Goal: Task Accomplishment & Management: Complete application form

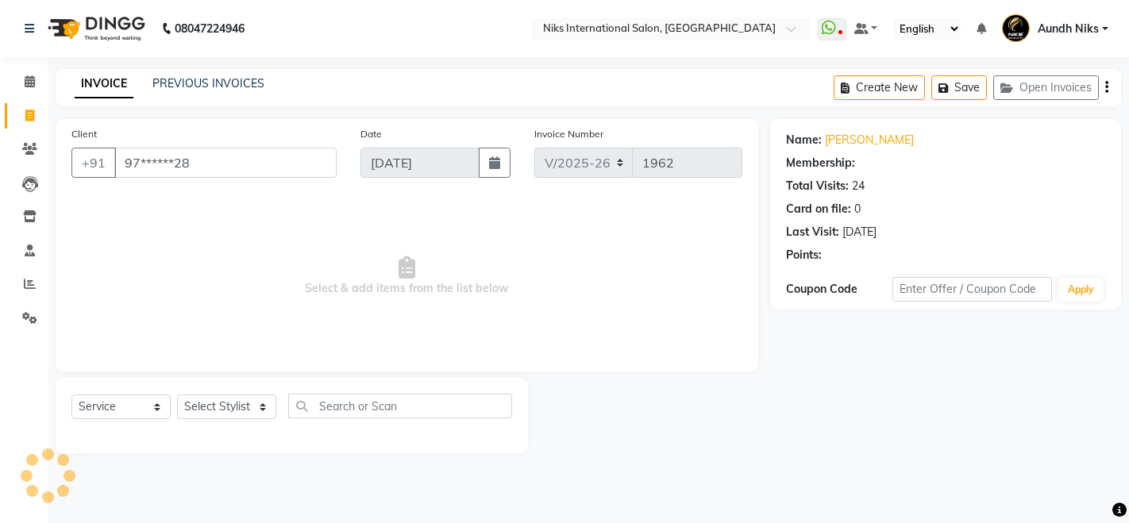
select select "6"
select select "service"
select select "1: Object"
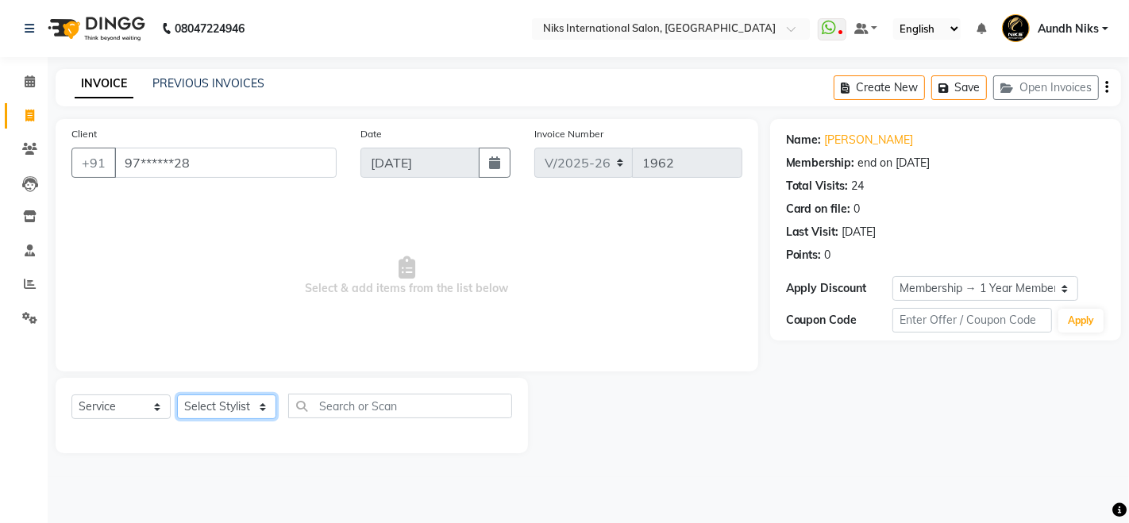
click at [221, 398] on select "Select Stylist [PERSON_NAME] Aundh Niks [PERSON_NAME] Jiya [PERSON_NAME] Mahhi …" at bounding box center [226, 406] width 99 height 25
select select "22944"
click at [177, 394] on select "Select Stylist [PERSON_NAME] Aundh Niks [PERSON_NAME] Jiya [PERSON_NAME] Mahhi …" at bounding box center [226, 406] width 99 height 25
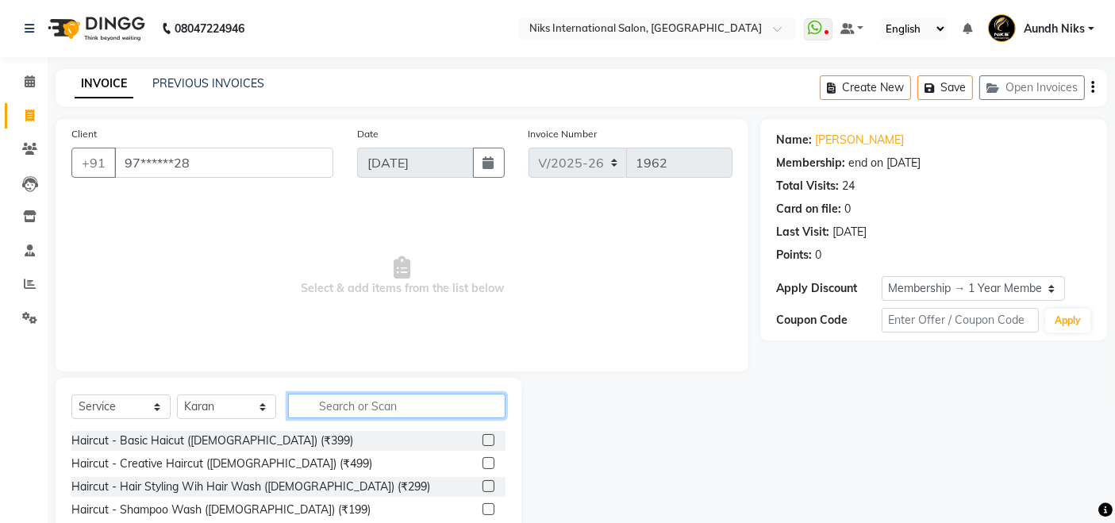
click at [351, 413] on input "text" at bounding box center [396, 406] width 217 height 25
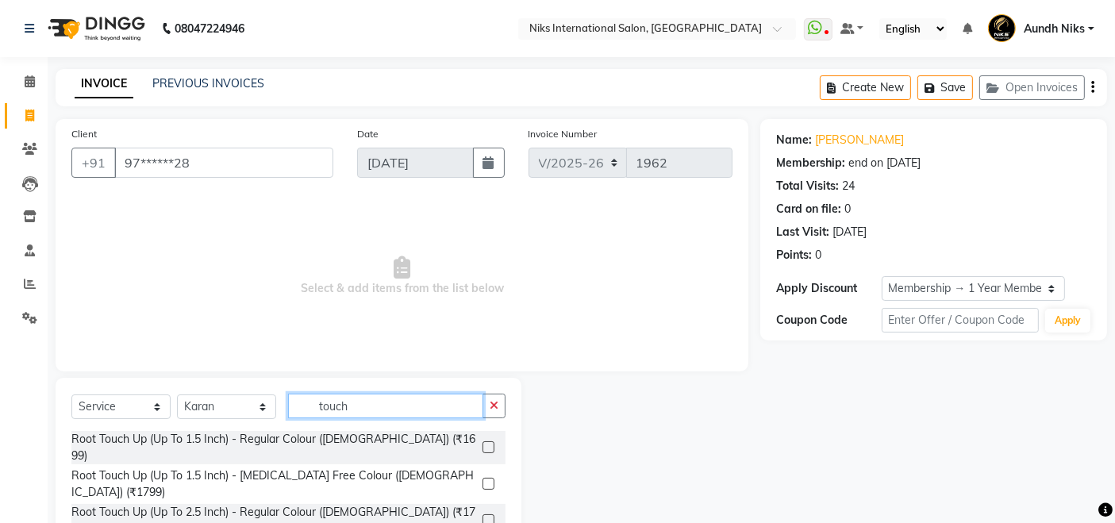
type input "touch"
click at [487, 478] on label at bounding box center [489, 484] width 12 height 12
click at [487, 479] on input "checkbox" at bounding box center [488, 484] width 10 height 10
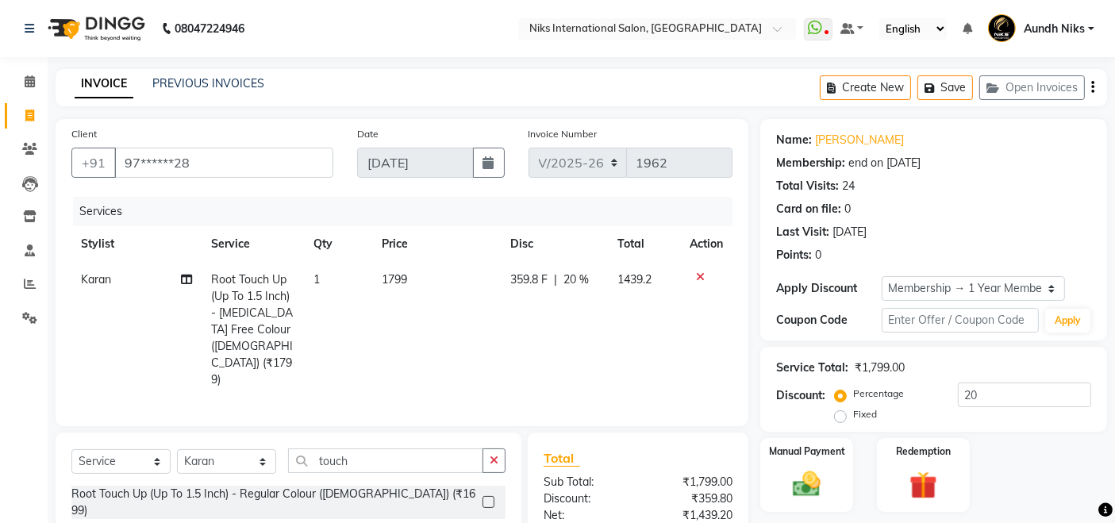
checkbox input "false"
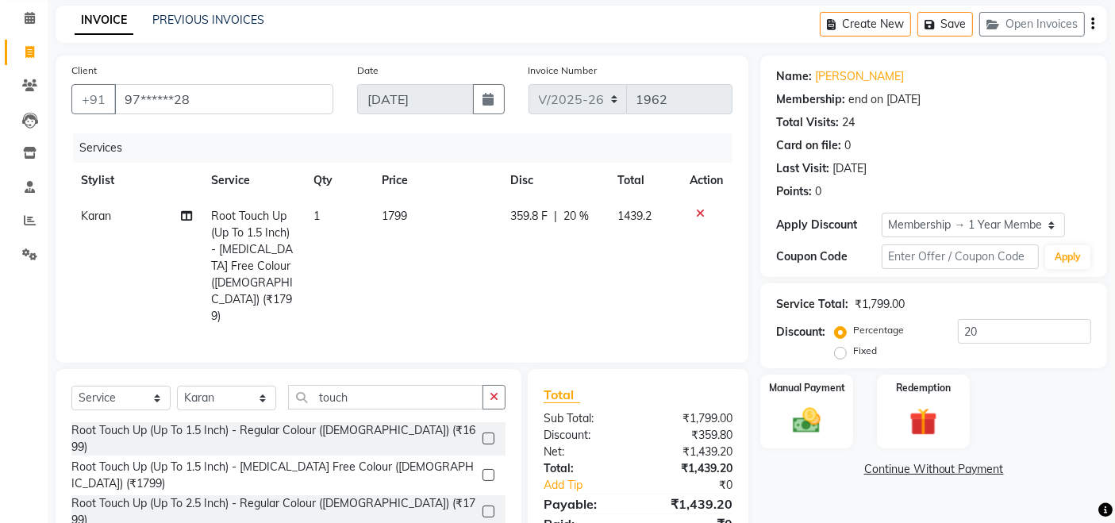
scroll to position [113, 0]
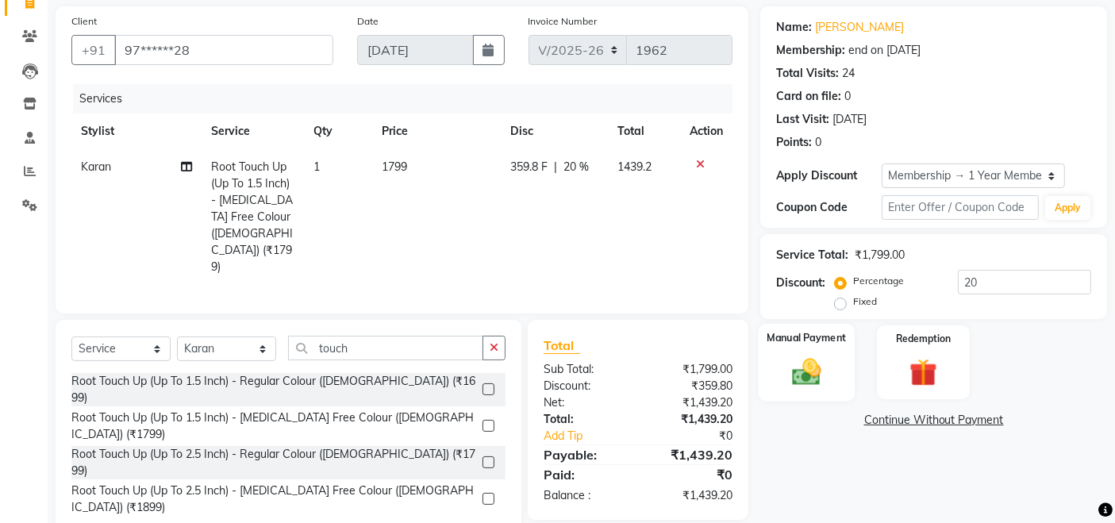
click at [794, 380] on img at bounding box center [807, 371] width 48 height 33
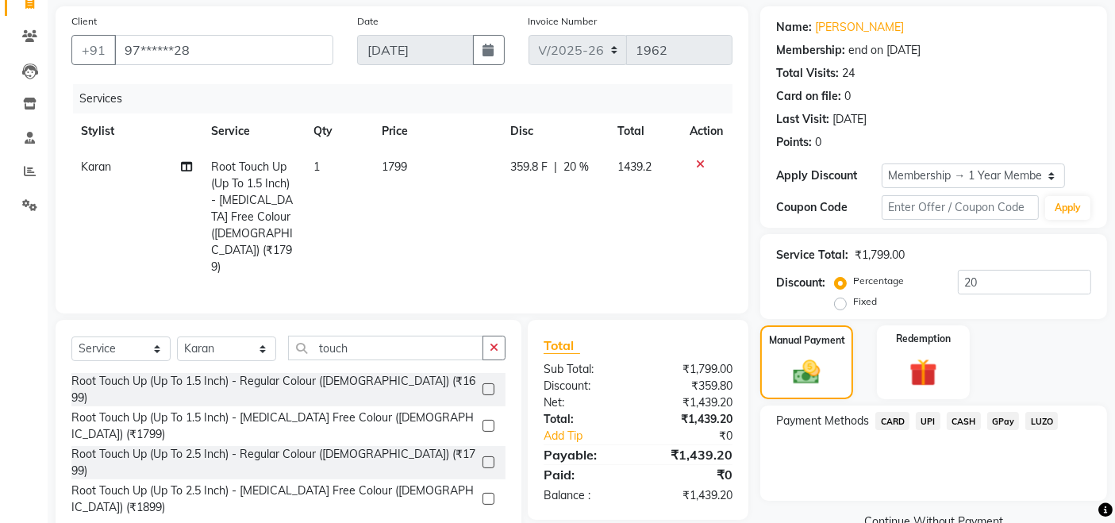
click at [891, 425] on span "CARD" at bounding box center [892, 421] width 34 height 18
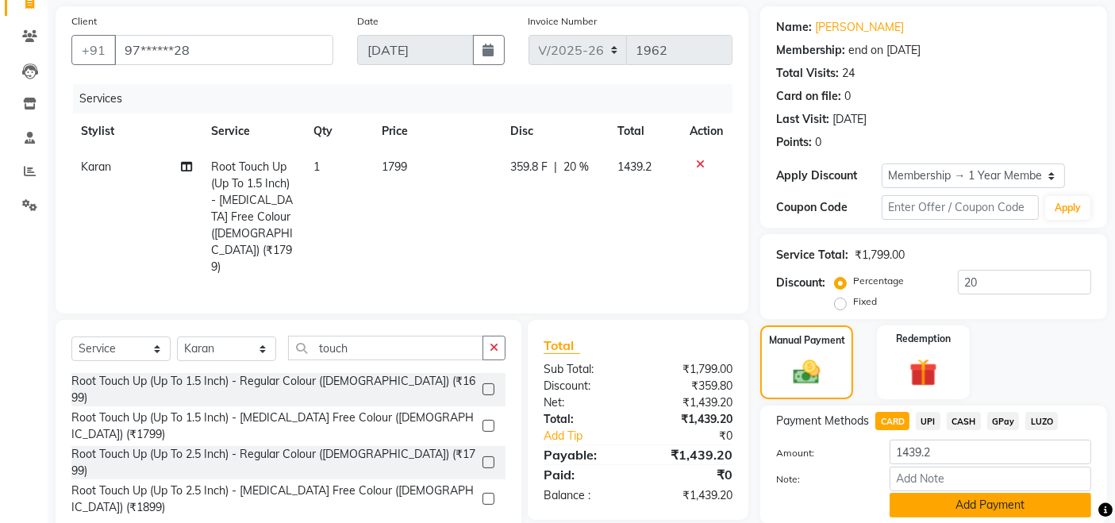
click at [932, 500] on button "Add Payment" at bounding box center [991, 505] width 202 height 25
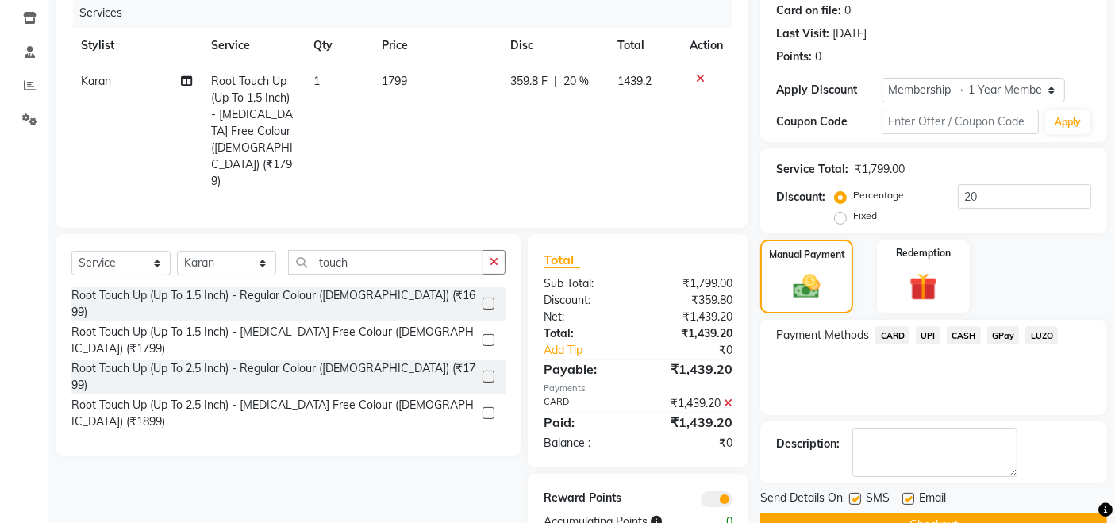
scroll to position [236, 0]
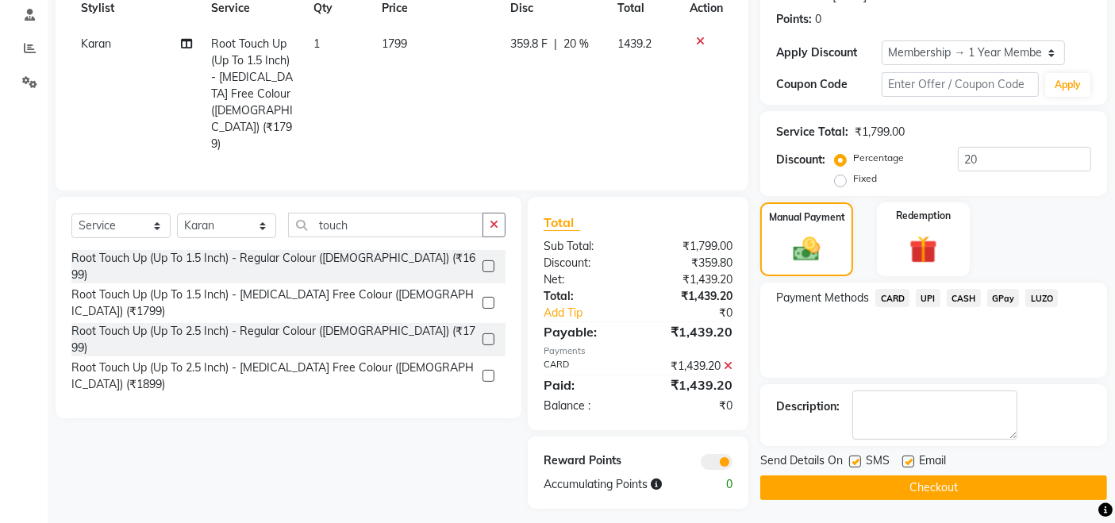
click at [913, 490] on button "Checkout" at bounding box center [933, 487] width 347 height 25
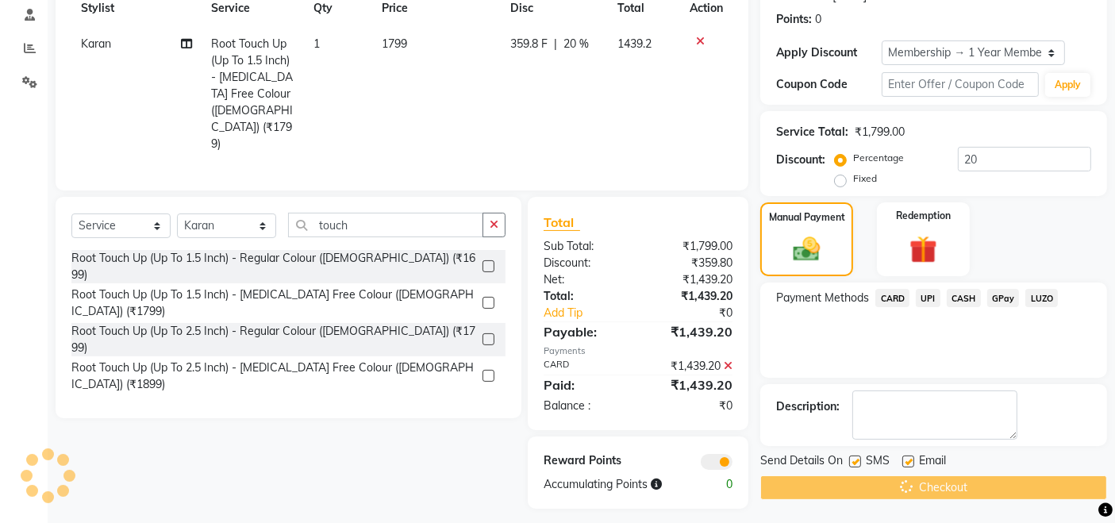
scroll to position [0, 0]
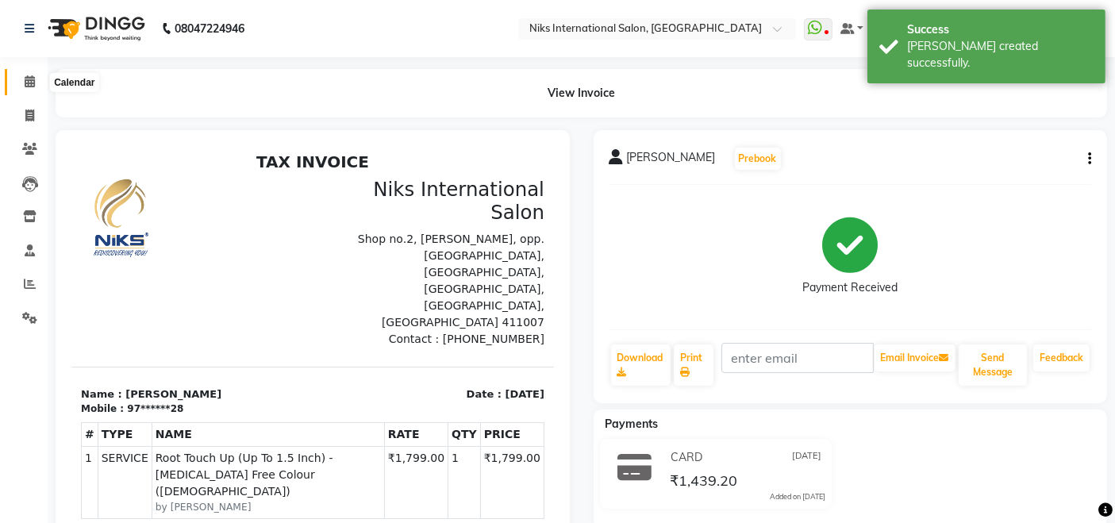
click at [29, 83] on icon at bounding box center [30, 81] width 10 height 12
